Goal: Navigation & Orientation: Understand site structure

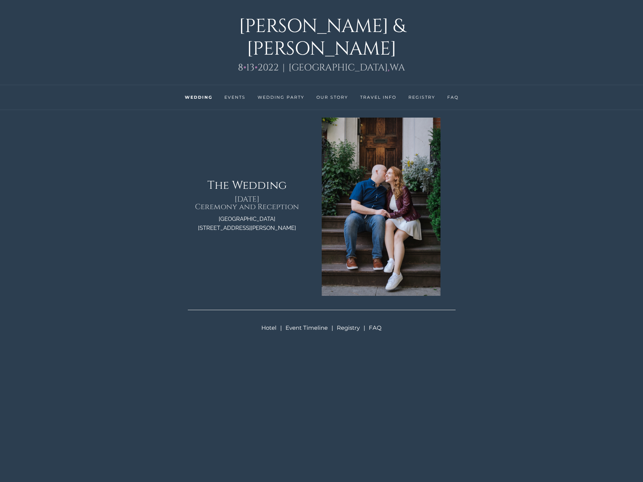
scroll to position [431, 0]
click at [337, 85] on li "Our Story" at bounding box center [332, 97] width 44 height 25
click at [338, 95] on link "Our Story" at bounding box center [332, 97] width 32 height 5
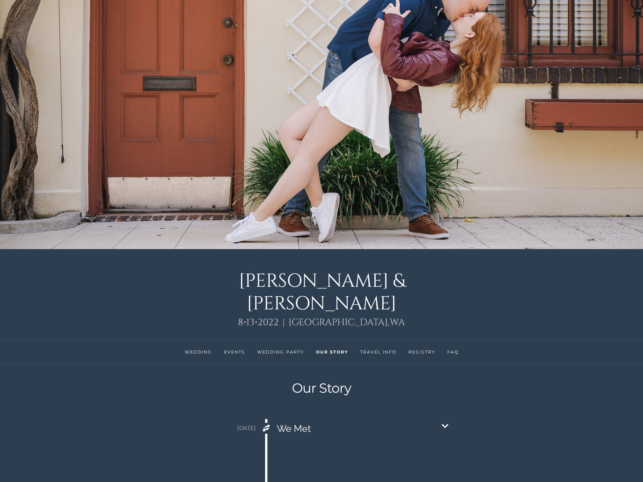
scroll to position [173, 3]
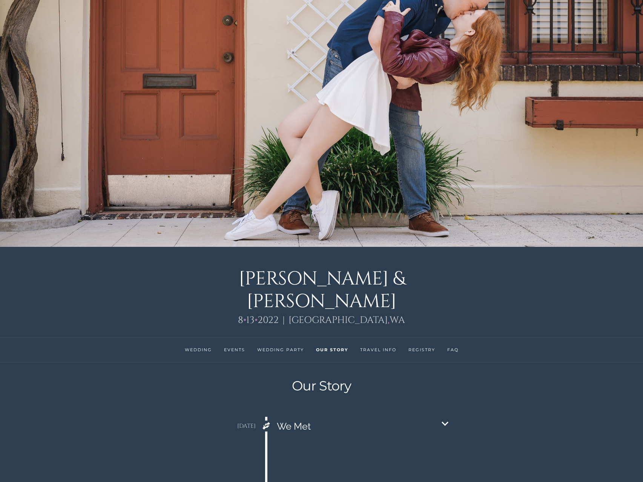
click at [201, 338] on li "Wedding" at bounding box center [198, 350] width 39 height 25
click at [202, 347] on link "Wedding" at bounding box center [198, 349] width 27 height 5
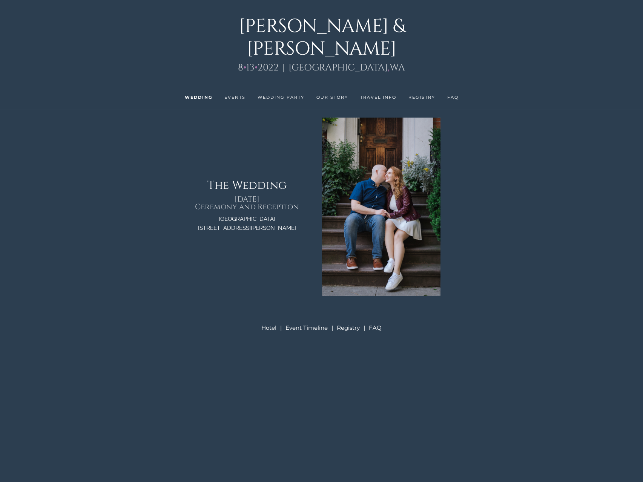
click at [238, 95] on link "Events" at bounding box center [234, 97] width 21 height 5
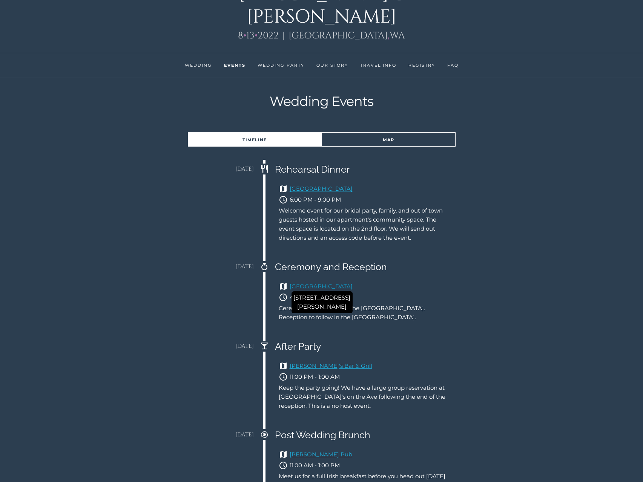
scroll to position [458, 3]
click at [279, 62] on link "Wedding Party" at bounding box center [281, 64] width 47 height 5
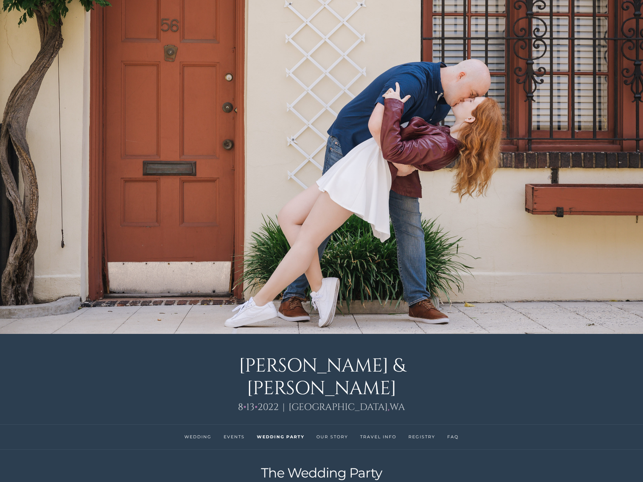
scroll to position [72, 3]
